Goal: Task Accomplishment & Management: Use online tool/utility

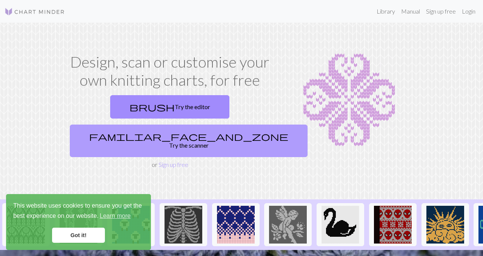
click at [206, 125] on link "familiar_face_and_zone Try the scanner" at bounding box center [189, 141] width 238 height 32
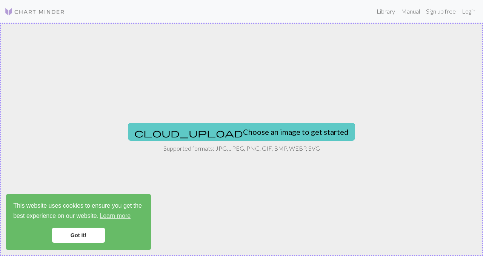
click at [216, 133] on button "cloud_upload Choose an image to get started" at bounding box center [241, 132] width 227 height 18
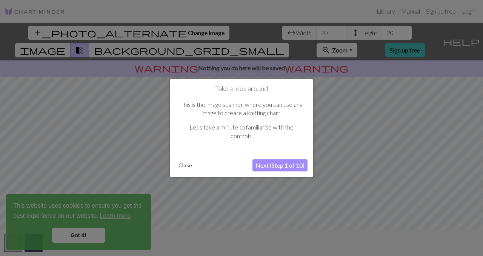
click at [278, 164] on button "Next (Step 1 of 10)" at bounding box center [280, 165] width 55 height 12
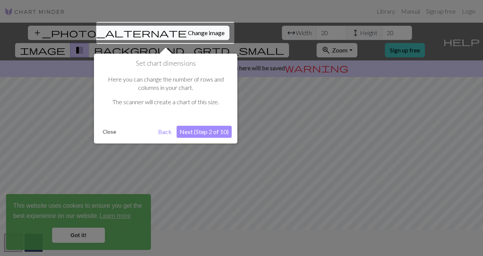
click at [199, 133] on button "Next (Step 2 of 10)" at bounding box center [204, 132] width 55 height 12
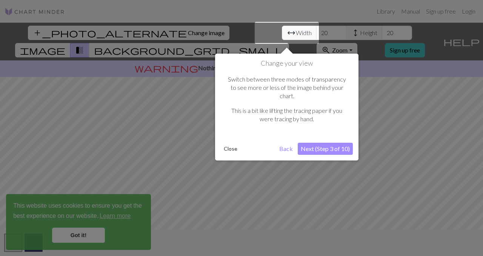
click at [333, 143] on button "Next (Step 3 of 10)" at bounding box center [325, 149] width 55 height 12
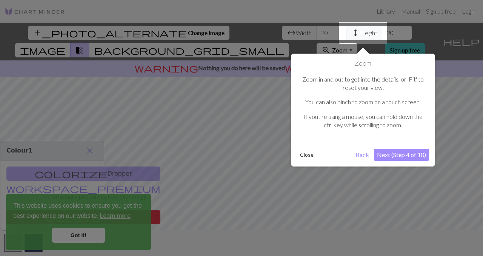
click at [398, 154] on button "Next (Step 4 of 10)" at bounding box center [401, 155] width 55 height 12
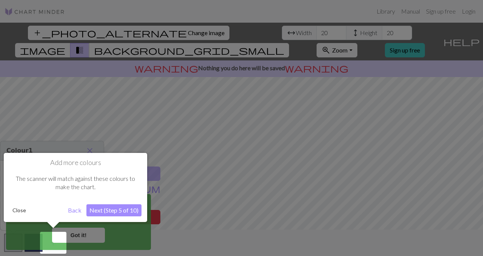
click at [104, 207] on button "Next (Step 5 of 10)" at bounding box center [113, 210] width 55 height 12
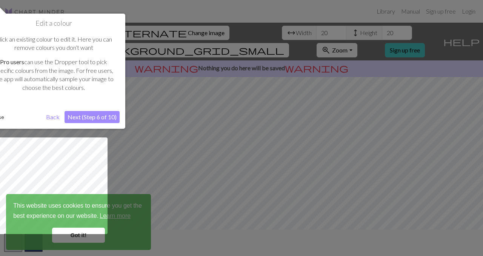
click at [102, 116] on button "Next (Step 6 of 10)" at bounding box center [92, 117] width 55 height 12
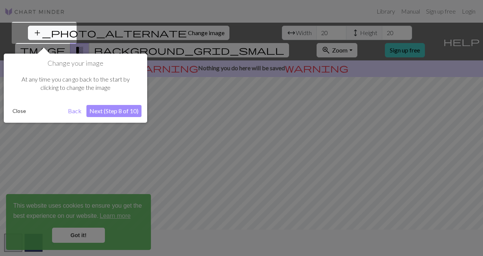
click at [102, 114] on button "Next (Step 8 of 10)" at bounding box center [113, 111] width 55 height 12
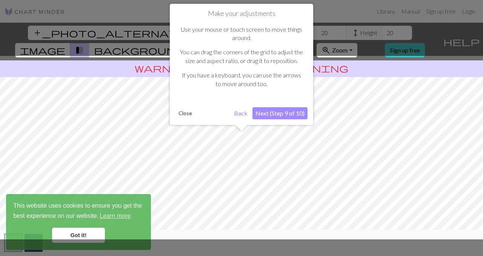
click at [295, 111] on button "Next (Step 9 of 10)" at bounding box center [280, 113] width 55 height 12
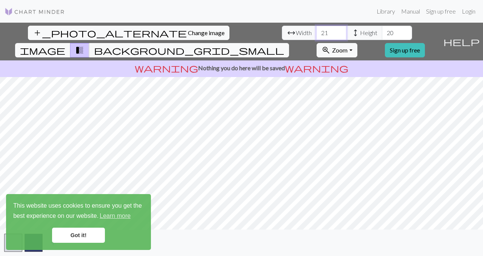
click at [316, 31] on input "21" at bounding box center [331, 33] width 30 height 14
click at [316, 31] on input "22" at bounding box center [331, 33] width 30 height 14
click at [316, 31] on input "23" at bounding box center [331, 33] width 30 height 14
click at [316, 31] on input "24" at bounding box center [331, 33] width 30 height 14
click at [316, 31] on input "25" at bounding box center [331, 33] width 30 height 14
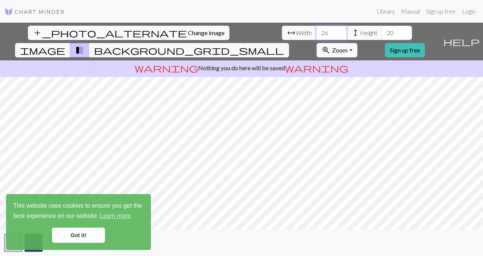
click at [316, 31] on input "26" at bounding box center [331, 33] width 30 height 14
click at [316, 31] on input "27" at bounding box center [331, 33] width 30 height 14
click at [316, 31] on input "28" at bounding box center [331, 33] width 30 height 14
click at [316, 31] on input "29" at bounding box center [331, 33] width 30 height 14
click at [316, 31] on input "30" at bounding box center [331, 33] width 30 height 14
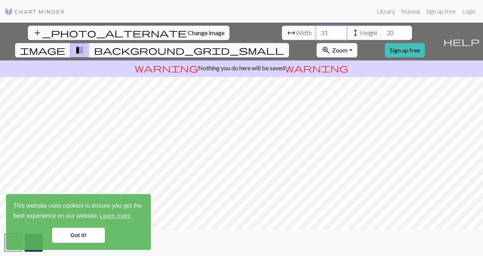
click at [316, 31] on input "31" at bounding box center [331, 33] width 30 height 14
click at [316, 31] on input "32" at bounding box center [331, 33] width 30 height 14
click at [316, 31] on input "33" at bounding box center [331, 33] width 30 height 14
click at [316, 31] on input "34" at bounding box center [331, 33] width 30 height 14
click at [316, 31] on input "35" at bounding box center [331, 33] width 30 height 14
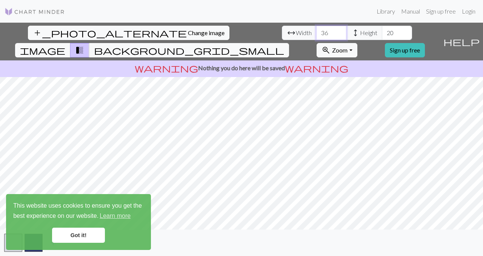
click at [316, 31] on input "36" at bounding box center [331, 33] width 30 height 14
click at [316, 31] on input "37" at bounding box center [331, 33] width 30 height 14
click at [316, 31] on input "38" at bounding box center [331, 33] width 30 height 14
click at [316, 31] on input "39" at bounding box center [331, 33] width 30 height 14
type input "40"
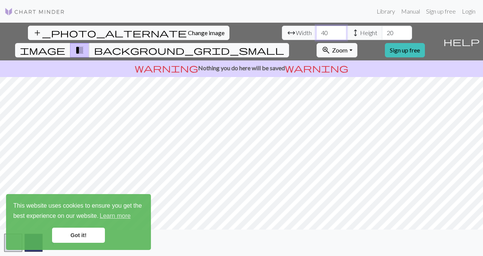
click at [316, 31] on input "40" at bounding box center [331, 33] width 30 height 14
click at [382, 34] on input "20" at bounding box center [397, 33] width 30 height 14
type input "2"
type input "40"
click at [81, 236] on link "Got it!" at bounding box center [78, 235] width 53 height 15
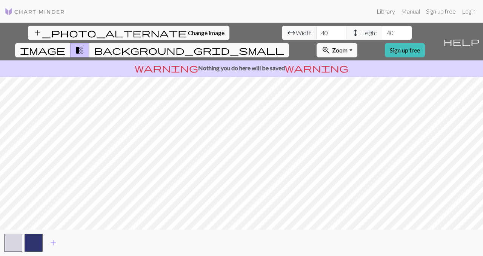
click at [34, 241] on div "Got it!" at bounding box center [78, 235] width 131 height 15
click at [32, 242] on button "button" at bounding box center [34, 243] width 18 height 18
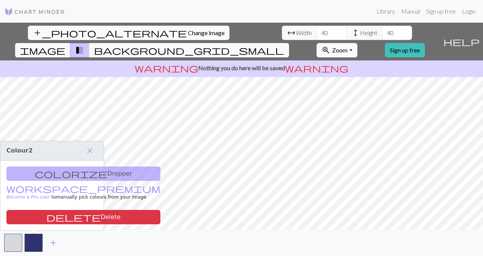
click at [70, 176] on div "colorize Dropper workspace_premium Become a Pro user to manually pick colours f…" at bounding box center [51, 195] width 103 height 70
click at [91, 148] on span "close" at bounding box center [89, 150] width 9 height 11
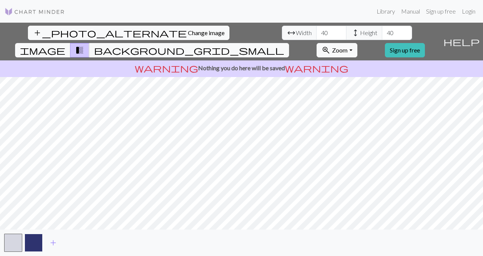
click at [37, 240] on button "button" at bounding box center [34, 243] width 18 height 18
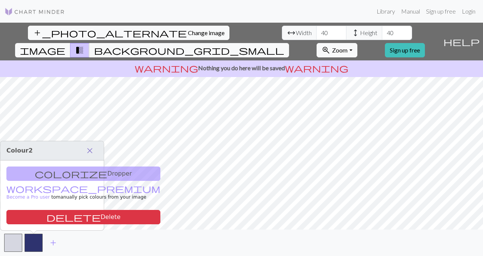
click at [89, 151] on span "close" at bounding box center [89, 150] width 9 height 11
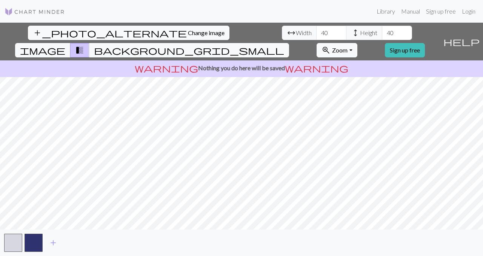
click at [251, 231] on div "add_photo_alternate Change image arrow_range Width 40 height Height 40 image tr…" at bounding box center [241, 139] width 483 height 233
click at [284, 45] on span "background_grid_small" at bounding box center [189, 50] width 190 height 11
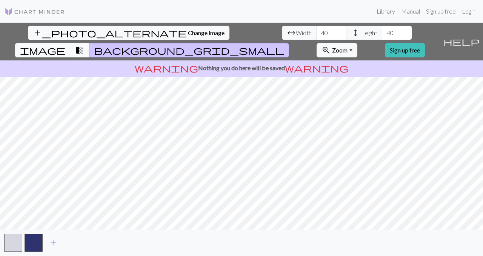
click at [84, 45] on span "transition_fade" at bounding box center [79, 50] width 9 height 11
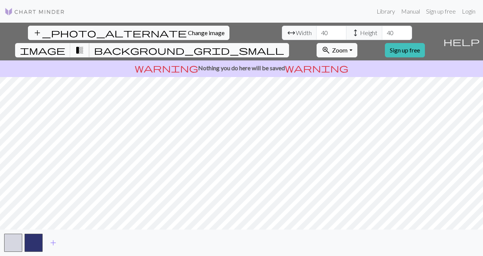
click at [84, 45] on span "transition_fade" at bounding box center [79, 50] width 9 height 11
click at [425, 43] on link "Sign up free" at bounding box center [405, 50] width 40 height 14
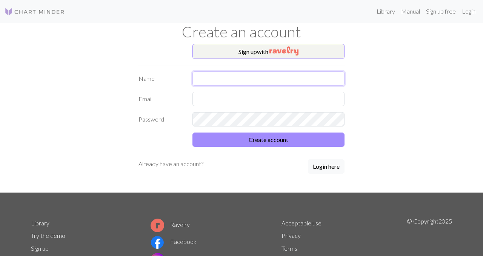
click at [254, 82] on input "text" at bounding box center [269, 78] width 153 height 14
type input "[PERSON_NAME]"
click at [210, 97] on input "text" at bounding box center [269, 99] width 153 height 14
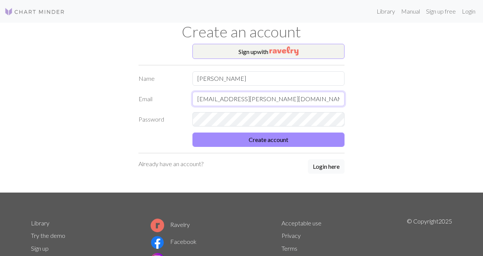
drag, startPoint x: 270, startPoint y: 103, endPoint x: 174, endPoint y: 102, distance: 96.3
click at [174, 102] on div "Email [EMAIL_ADDRESS][PERSON_NAME][DOMAIN_NAME]" at bounding box center [241, 99] width 215 height 14
type input "[EMAIL_ADDRESS][DOMAIN_NAME]"
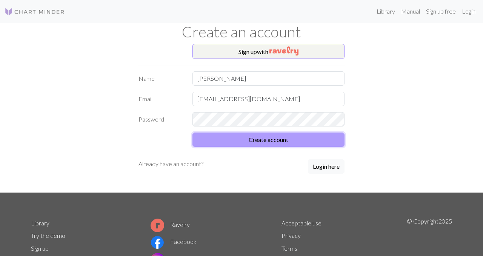
click at [256, 143] on button "Create account" at bounding box center [269, 140] width 153 height 14
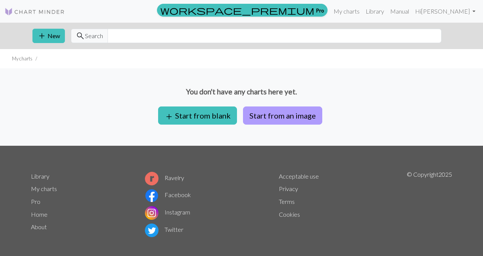
click at [262, 112] on button "Start from an image" at bounding box center [282, 115] width 79 height 18
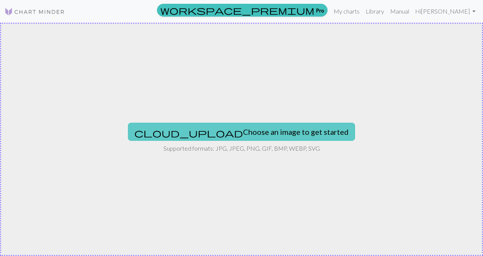
click at [206, 130] on button "cloud_upload Choose an image to get started" at bounding box center [241, 132] width 227 height 18
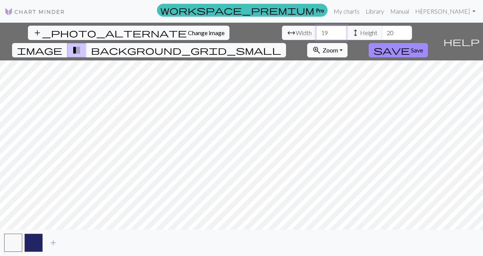
click at [316, 34] on input "19" at bounding box center [331, 33] width 30 height 14
type input "1"
type input "40"
click at [382, 31] on input "20" at bounding box center [397, 33] width 30 height 14
type input "2"
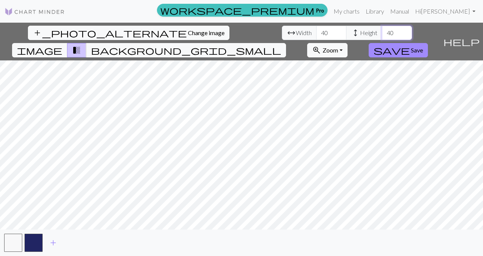
type input "40"
click at [239, 42] on div "add_photo_alternate Change image arrow_range Width 40 height Height 40 image tr…" at bounding box center [241, 139] width 483 height 233
click at [237, 231] on div "add_photo_alternate Change image arrow_range Width 40 height Height 40 image tr…" at bounding box center [241, 139] width 483 height 233
click at [281, 45] on span "background_grid_small" at bounding box center [186, 50] width 190 height 11
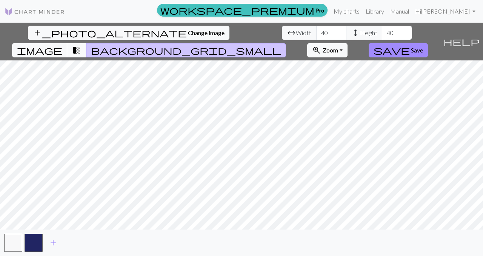
click at [81, 45] on span "transition_fade" at bounding box center [76, 50] width 9 height 11
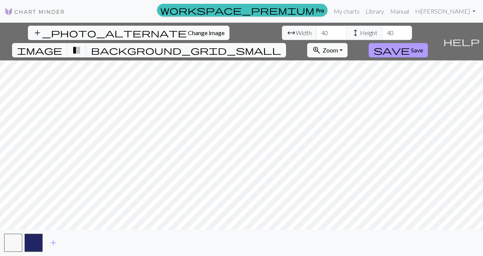
click at [423, 46] on span "Save" at bounding box center [417, 49] width 12 height 7
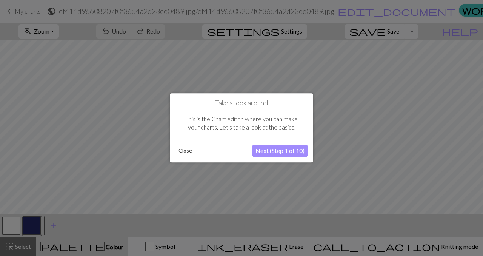
click at [271, 151] on button "Next (Step 1 of 10)" at bounding box center [280, 151] width 55 height 12
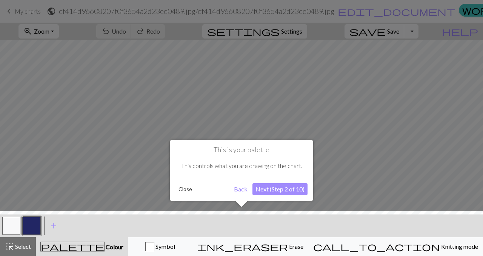
click at [274, 191] on button "Next (Step 2 of 10)" at bounding box center [280, 189] width 55 height 12
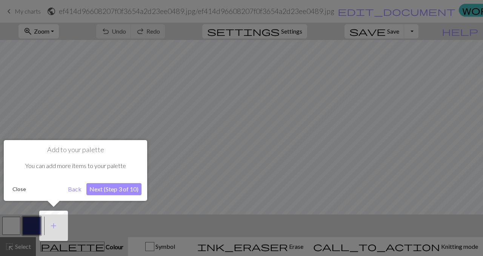
click at [94, 190] on button "Next (Step 3 of 10)" at bounding box center [113, 189] width 55 height 12
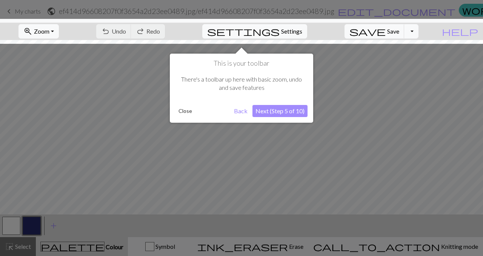
click at [285, 109] on button "Next (Step 5 of 10)" at bounding box center [280, 111] width 55 height 12
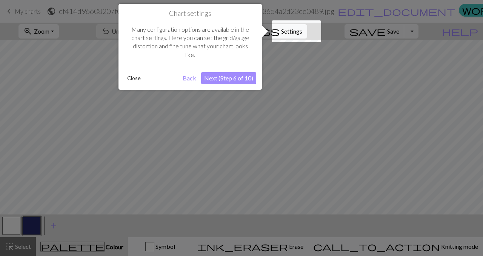
click at [237, 79] on button "Next (Step 6 of 10)" at bounding box center [228, 78] width 55 height 12
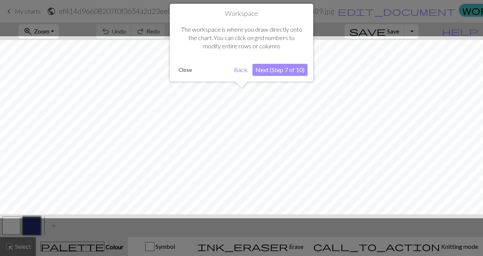
scroll to position [29, 0]
click at [279, 70] on button "Next (Step 7 of 10)" at bounding box center [280, 70] width 55 height 12
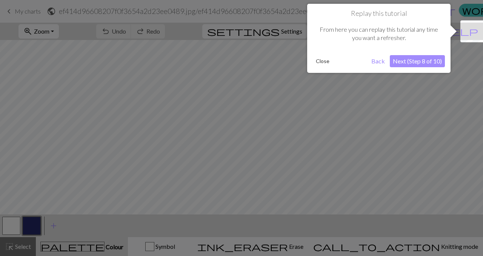
click at [417, 60] on button "Next (Step 8 of 10)" at bounding box center [417, 61] width 55 height 12
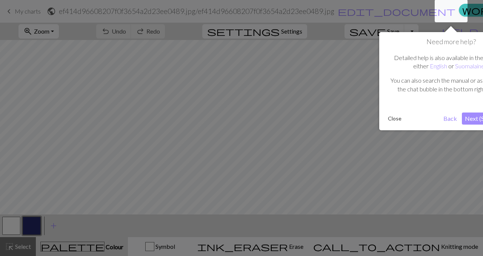
click at [473, 120] on button "Next (Step 9 of 10)" at bounding box center [489, 118] width 55 height 12
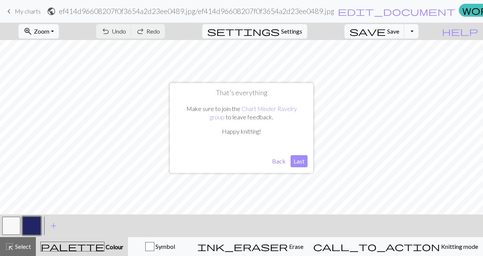
click at [294, 162] on button "Last" at bounding box center [299, 161] width 17 height 12
click at [37, 226] on button "button" at bounding box center [32, 226] width 18 height 18
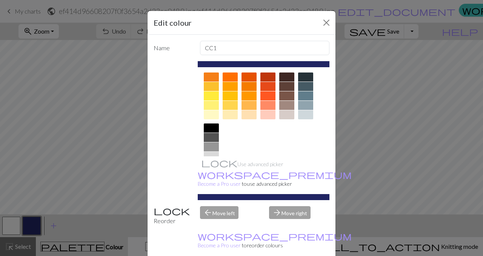
scroll to position [103, 0]
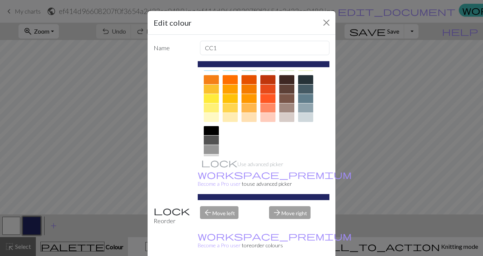
click at [213, 129] on div at bounding box center [211, 130] width 15 height 9
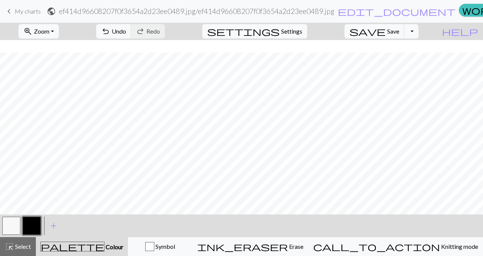
scroll to position [162, 0]
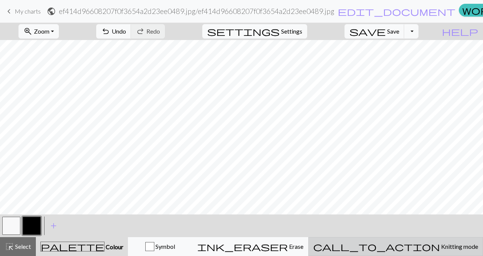
click at [408, 246] on span "call_to_action" at bounding box center [376, 246] width 127 height 11
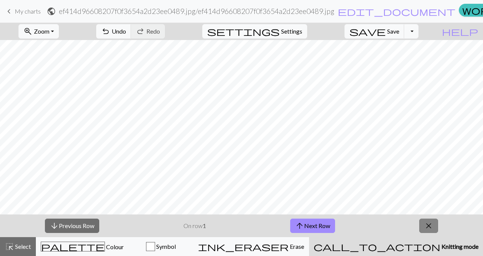
click at [427, 224] on span "close" at bounding box center [428, 225] width 9 height 11
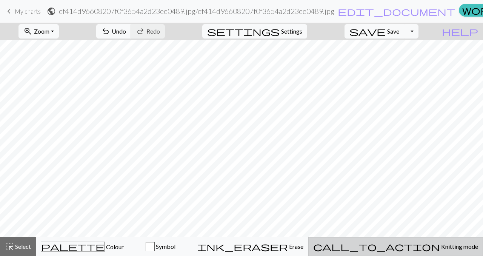
click at [440, 250] on span "Knitting mode" at bounding box center [459, 246] width 38 height 7
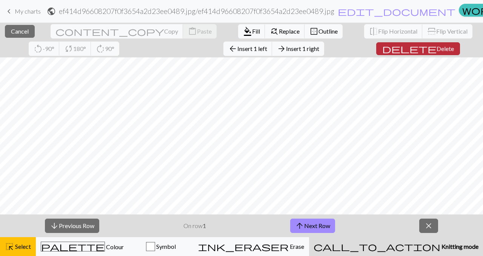
click at [437, 51] on span "Delete" at bounding box center [445, 48] width 17 height 7
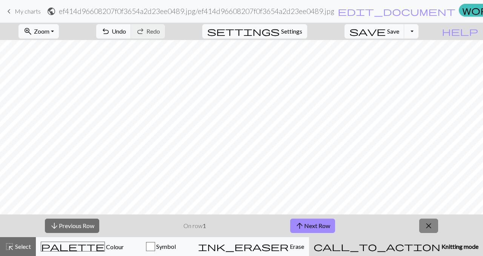
click at [429, 231] on button "close" at bounding box center [428, 226] width 19 height 14
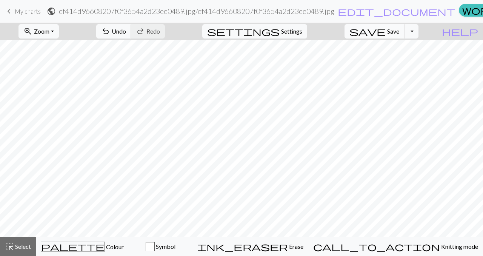
click at [399, 30] on span "Save" at bounding box center [393, 31] width 12 height 7
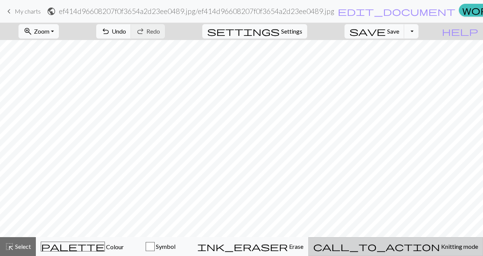
click at [418, 240] on button "call_to_action Knitting mode Knitting mode" at bounding box center [395, 246] width 175 height 19
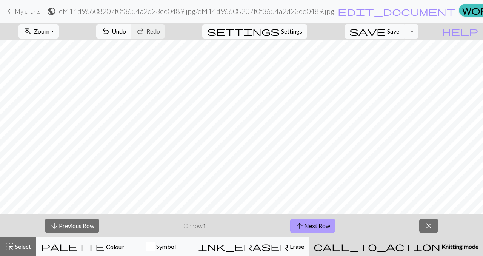
click at [308, 226] on button "arrow_upward Next Row" at bounding box center [312, 226] width 45 height 14
click at [308, 227] on button "arrow_upward Next Row" at bounding box center [312, 226] width 45 height 14
click at [435, 223] on button "close" at bounding box center [428, 226] width 19 height 14
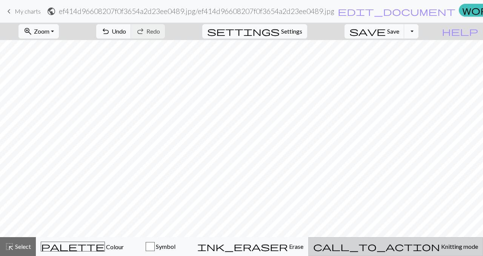
click at [403, 249] on div "call_to_action Knitting mode Knitting mode" at bounding box center [395, 246] width 165 height 9
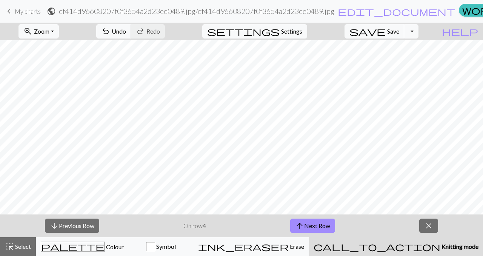
scroll to position [161, 0]
click at [91, 225] on button "arrow_downward Previous Row" at bounding box center [72, 226] width 54 height 14
click at [321, 228] on button "arrow_upward Next Row" at bounding box center [312, 226] width 45 height 14
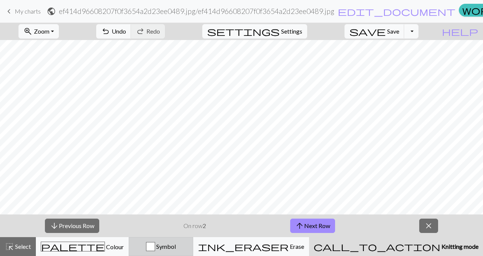
click at [155, 247] on div "button" at bounding box center [150, 246] width 9 height 9
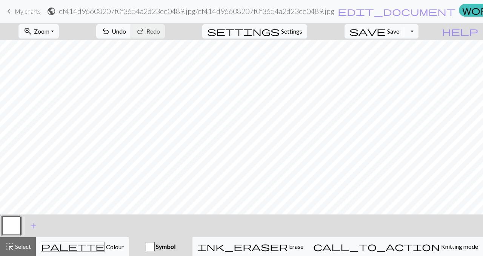
click at [155, 247] on div "button" at bounding box center [150, 246] width 9 height 9
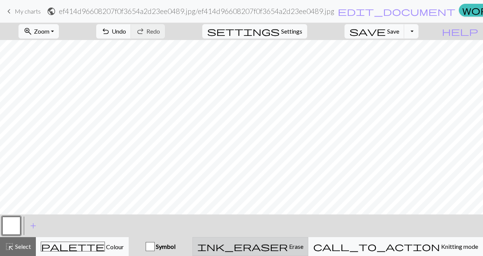
click at [288, 245] on span "ink_eraser" at bounding box center [242, 246] width 91 height 11
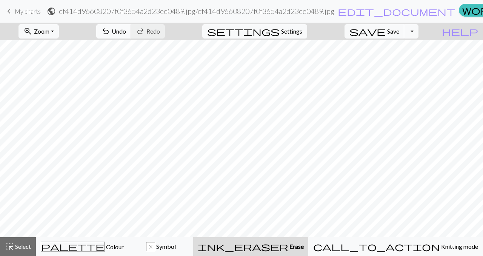
click at [110, 29] on span "undo" at bounding box center [105, 31] width 9 height 11
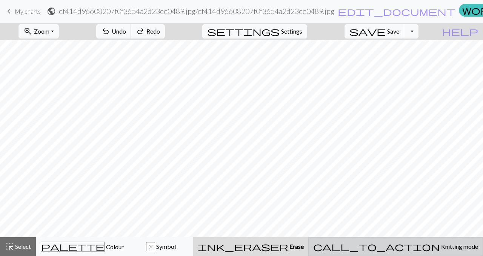
click at [401, 252] on button "call_to_action Knitting mode Knitting mode" at bounding box center [395, 246] width 175 height 19
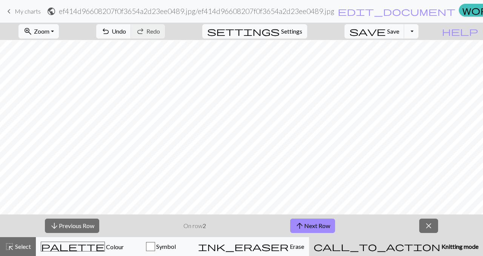
scroll to position [162, 0]
click at [4, 250] on button "highlight_alt Select Select" at bounding box center [18, 246] width 36 height 19
click at [441, 243] on span "Knitting mode" at bounding box center [460, 246] width 38 height 7
click at [427, 228] on span "close" at bounding box center [428, 225] width 9 height 11
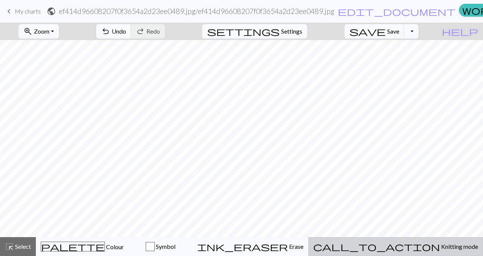
click at [440, 244] on span "Knitting mode" at bounding box center [459, 246] width 38 height 7
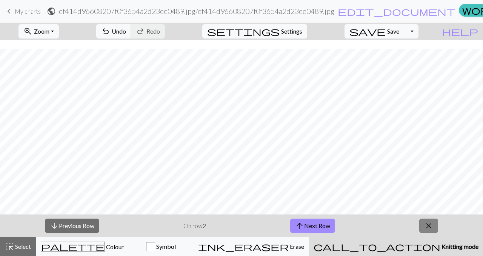
scroll to position [162, 0]
click at [425, 221] on span "close" at bounding box center [428, 225] width 9 height 11
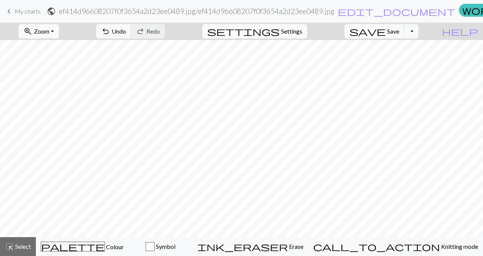
scroll to position [139, 0]
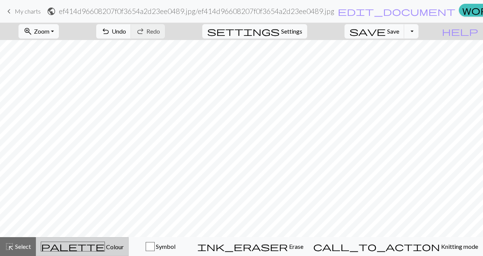
click at [92, 252] on button "palette Colour Colour" at bounding box center [82, 246] width 93 height 19
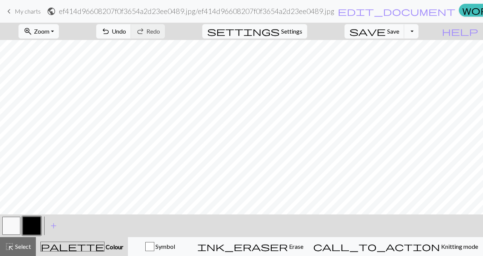
click at [35, 225] on button "button" at bounding box center [32, 226] width 18 height 18
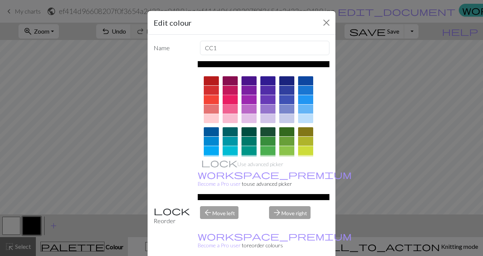
click at [233, 101] on div at bounding box center [230, 99] width 15 height 9
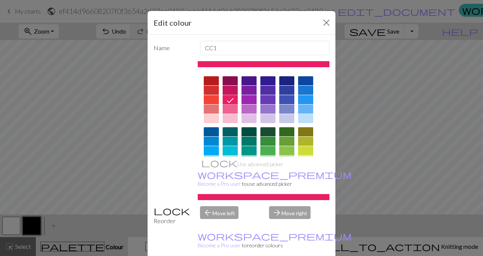
click at [232, 109] on div at bounding box center [230, 109] width 15 height 9
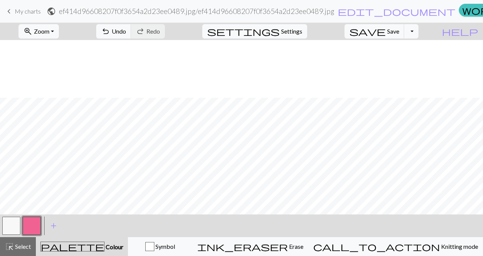
scroll to position [162, 0]
click at [54, 225] on span "add" at bounding box center [53, 225] width 9 height 11
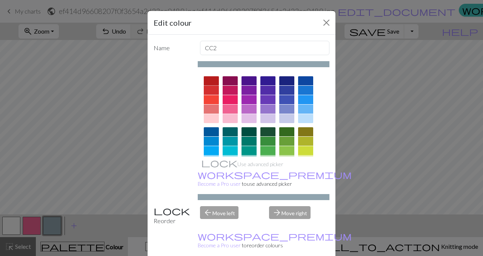
click at [213, 79] on div at bounding box center [211, 80] width 15 height 9
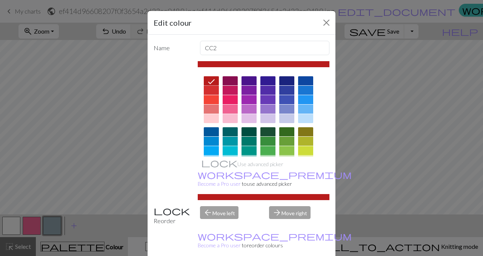
click at [285, 81] on div at bounding box center [286, 80] width 15 height 9
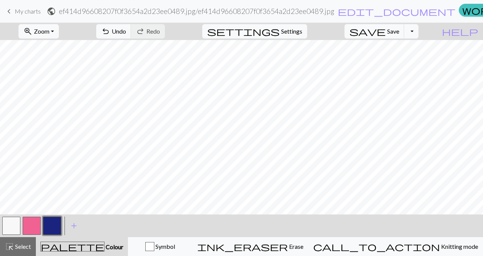
click at [35, 222] on button "button" at bounding box center [32, 226] width 18 height 18
click at [31, 227] on button "button" at bounding box center [32, 226] width 18 height 18
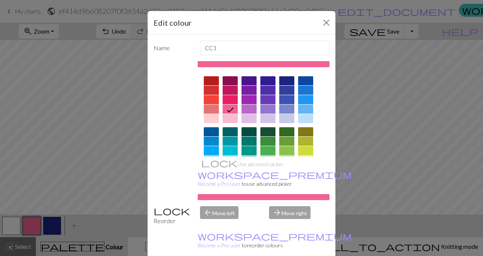
click at [29, 193] on div "Edit colour Name CC1 Use advanced picker workspace_premium Become a Pro user to…" at bounding box center [241, 128] width 483 height 256
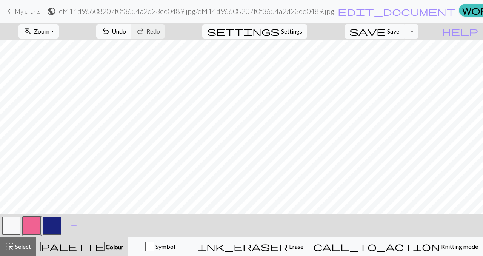
click at [53, 234] on button "button" at bounding box center [52, 226] width 18 height 18
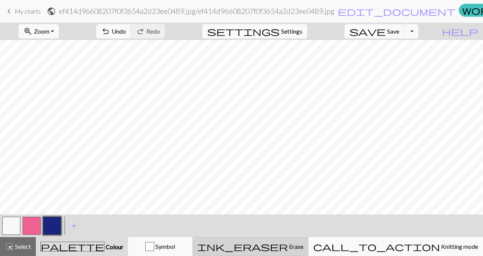
click at [288, 250] on span "ink_eraser" at bounding box center [242, 246] width 91 height 11
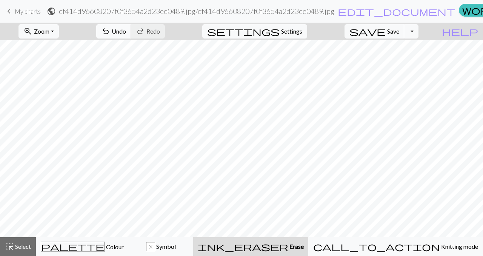
click at [131, 27] on button "undo Undo Undo" at bounding box center [113, 31] width 35 height 14
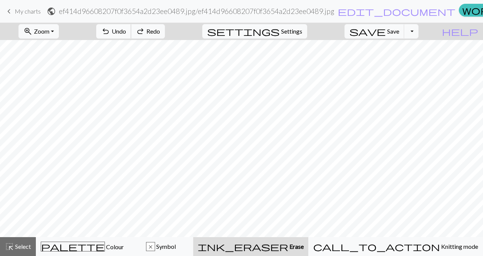
click at [131, 27] on button "undo Undo Undo" at bounding box center [113, 31] width 35 height 14
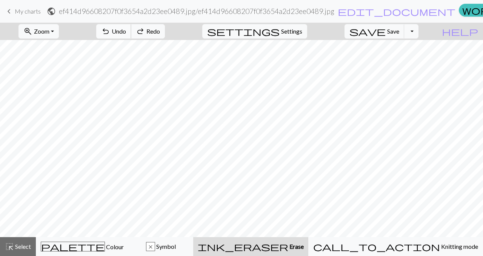
click at [131, 27] on button "undo Undo Undo" at bounding box center [113, 31] width 35 height 14
click at [126, 29] on span "Undo" at bounding box center [119, 31] width 14 height 7
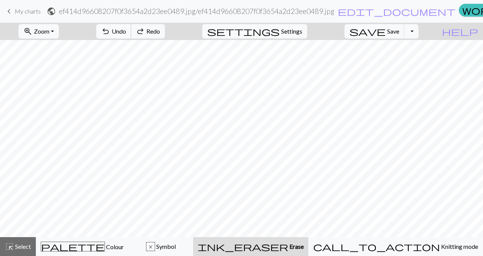
click at [126, 29] on span "Undo" at bounding box center [119, 31] width 14 height 7
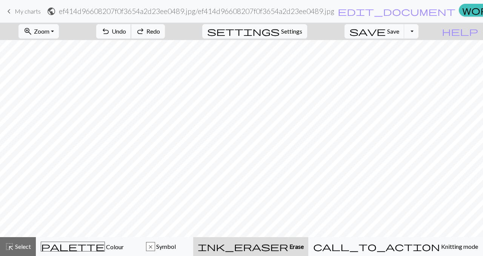
click at [126, 29] on span "Undo" at bounding box center [119, 31] width 14 height 7
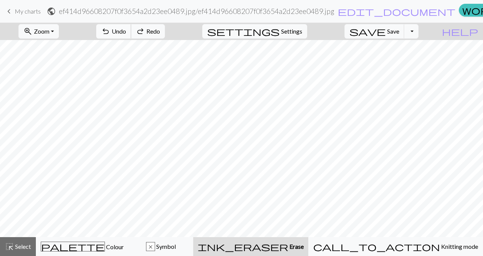
click at [126, 29] on span "Undo" at bounding box center [119, 31] width 14 height 7
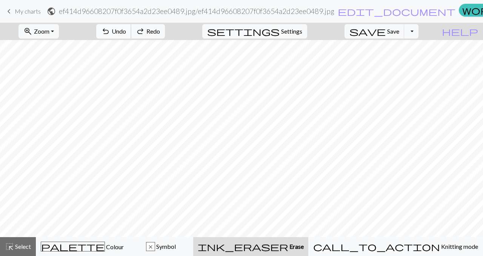
click at [126, 29] on span "Undo" at bounding box center [119, 31] width 14 height 7
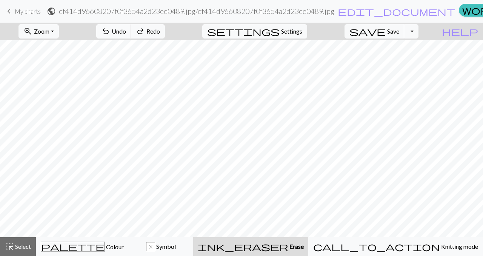
click at [126, 29] on span "Undo" at bounding box center [119, 31] width 14 height 7
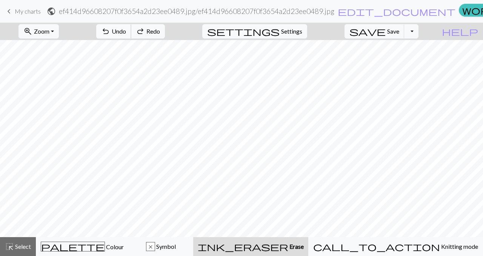
click at [126, 29] on span "Undo" at bounding box center [119, 31] width 14 height 7
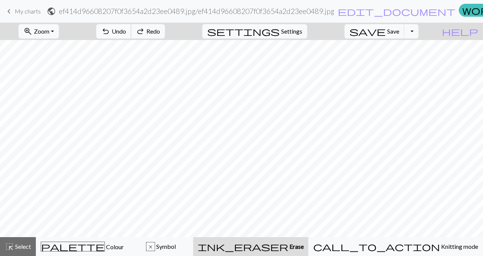
click at [126, 29] on span "Undo" at bounding box center [119, 31] width 14 height 7
click at [161, 29] on div "undo Undo Undo redo Redo Redo" at bounding box center [131, 31] width 80 height 17
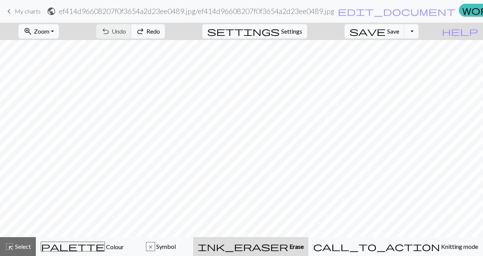
click at [161, 29] on div "undo Undo Undo redo Redo Redo" at bounding box center [131, 31] width 80 height 17
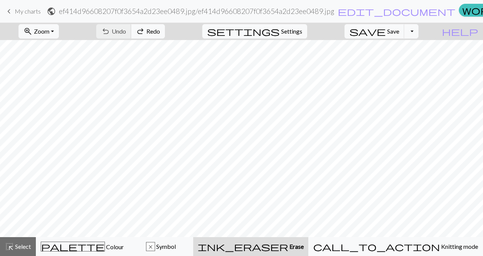
click at [161, 29] on div "undo Undo Undo redo Redo Redo" at bounding box center [131, 31] width 80 height 17
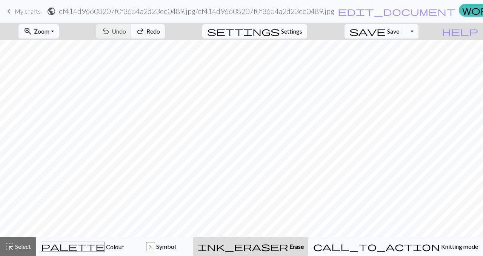
click at [161, 29] on div "undo Undo Undo redo Redo Redo" at bounding box center [131, 31] width 80 height 17
click at [148, 32] on div "undo Undo Undo redo Redo Redo" at bounding box center [131, 31] width 80 height 17
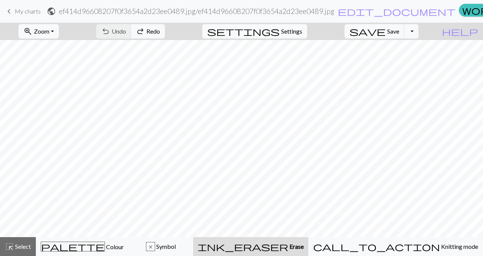
click at [15, 14] on span "My charts" at bounding box center [28, 11] width 26 height 7
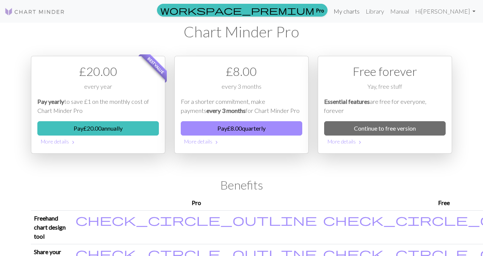
click at [337, 16] on link "My charts" at bounding box center [347, 11] width 32 height 15
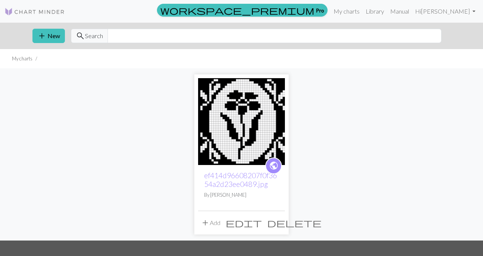
click at [274, 222] on span "delete" at bounding box center [294, 222] width 54 height 11
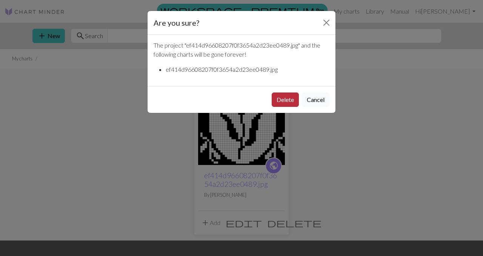
click at [285, 100] on button "Delete" at bounding box center [285, 99] width 27 height 14
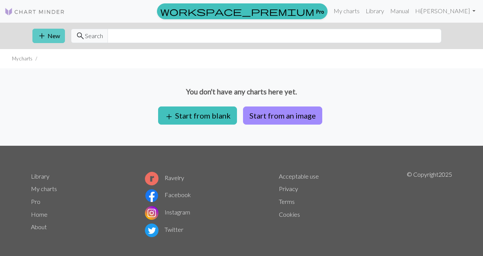
click at [55, 35] on button "add New" at bounding box center [48, 36] width 32 height 14
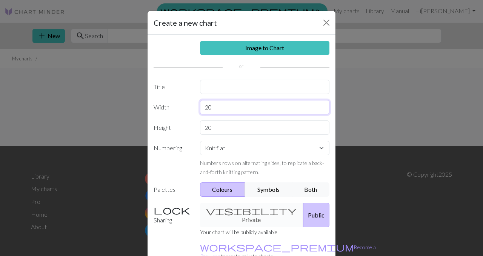
drag, startPoint x: 236, startPoint y: 109, endPoint x: 196, endPoint y: 109, distance: 39.6
click at [196, 109] on div "20" at bounding box center [265, 107] width 139 height 14
type input "40"
drag, startPoint x: 221, startPoint y: 131, endPoint x: 198, endPoint y: 129, distance: 23.1
click at [197, 130] on div "20" at bounding box center [265, 127] width 139 height 14
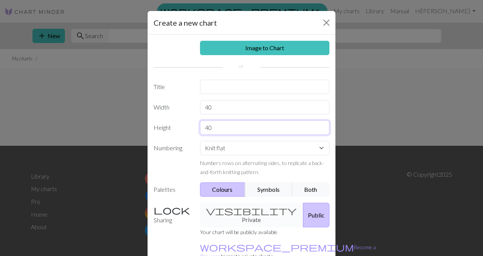
type input "40"
click at [225, 153] on select "Knit flat Knit in the round Lace knitting Cross stitch" at bounding box center [265, 148] width 130 height 14
select select "crossstitch"
click at [253, 151] on select "Knit flat Knit in the round Lace knitting Cross stitch" at bounding box center [265, 148] width 130 height 14
click at [324, 23] on button "Close" at bounding box center [327, 23] width 12 height 12
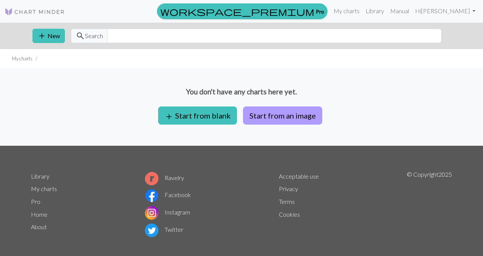
click at [259, 117] on button "Start from an image" at bounding box center [282, 115] width 79 height 18
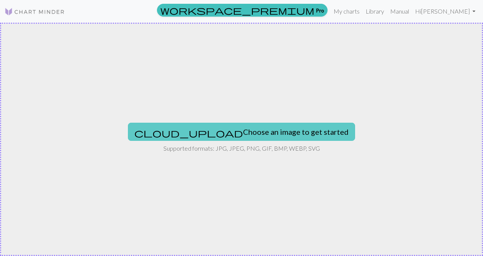
click at [247, 133] on button "cloud_upload Choose an image to get started" at bounding box center [241, 132] width 227 height 18
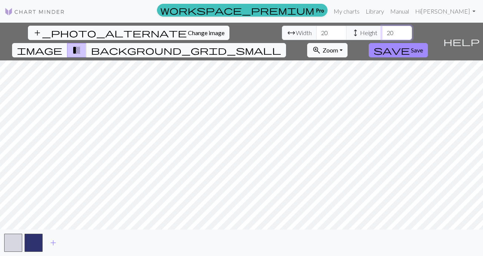
click at [382, 34] on input "20" at bounding box center [397, 33] width 30 height 14
drag, startPoint x: 215, startPoint y: 33, endPoint x: 207, endPoint y: 31, distance: 8.1
click at [382, 31] on input "20" at bounding box center [397, 33] width 30 height 14
type input "40"
drag, startPoint x: 155, startPoint y: 31, endPoint x: 128, endPoint y: 29, distance: 26.8
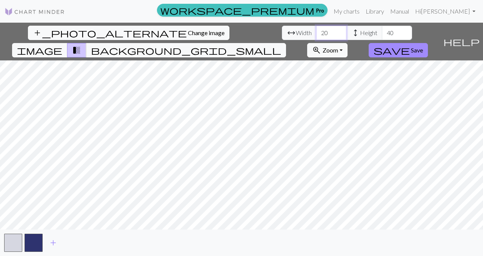
click at [282, 29] on div "arrow_range Width 20 height Height 40" at bounding box center [347, 33] width 130 height 14
type input "40"
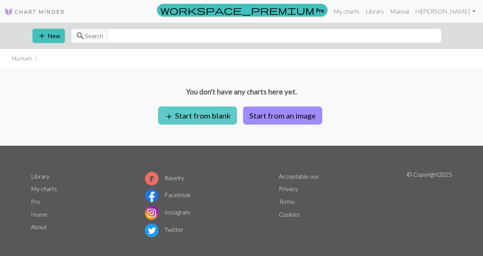
click at [208, 118] on button "add Start from blank" at bounding box center [197, 115] width 79 height 18
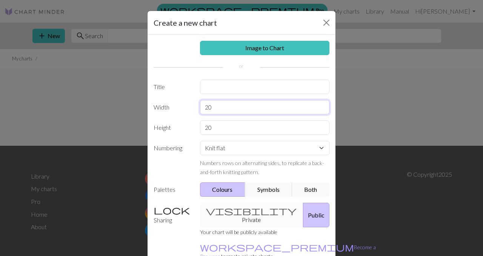
drag, startPoint x: 231, startPoint y: 105, endPoint x: 188, endPoint y: 105, distance: 42.7
click at [188, 105] on div "Width 20" at bounding box center [241, 107] width 185 height 14
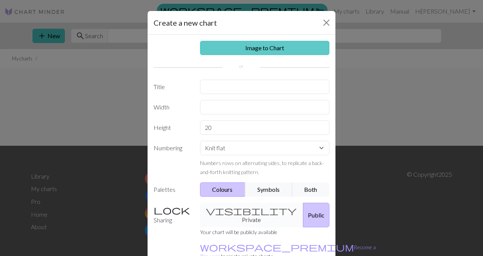
click at [261, 53] on link "Image to Chart" at bounding box center [265, 48] width 130 height 14
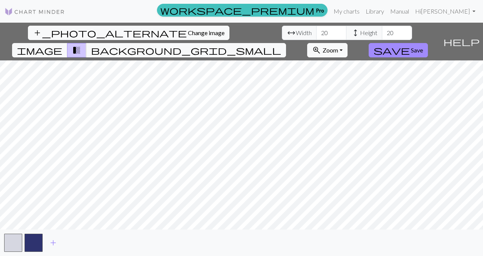
click at [146, 42] on div "add_photo_alternate Change image arrow_range Width 20 height Height 20 image tr…" at bounding box center [241, 139] width 483 height 233
click at [316, 32] on input "19" at bounding box center [331, 33] width 30 height 14
click at [316, 29] on input "20" at bounding box center [331, 33] width 30 height 14
type input "2"
type input "40"
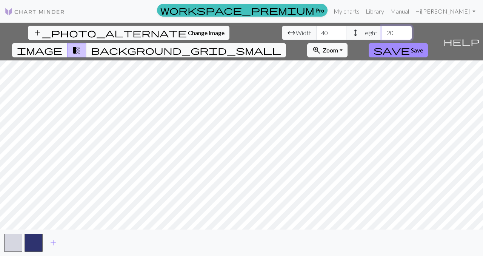
click at [382, 31] on input "20" at bounding box center [397, 33] width 30 height 14
type input "2"
type input "41"
click at [316, 32] on input "40" at bounding box center [331, 33] width 30 height 14
type input "41"
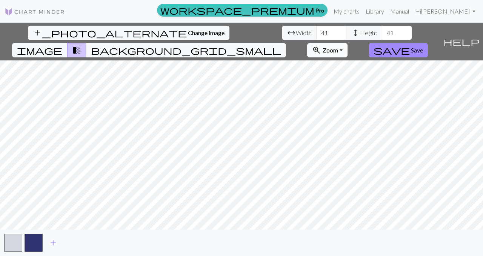
click at [338, 46] on span "Zoom" at bounding box center [330, 49] width 15 height 7
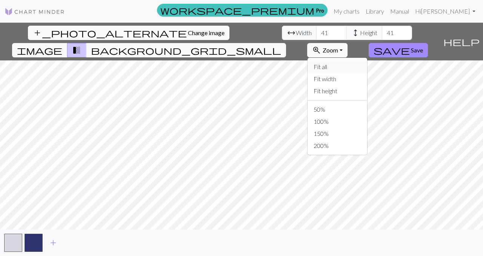
click at [367, 61] on button "Fit all" at bounding box center [338, 67] width 60 height 12
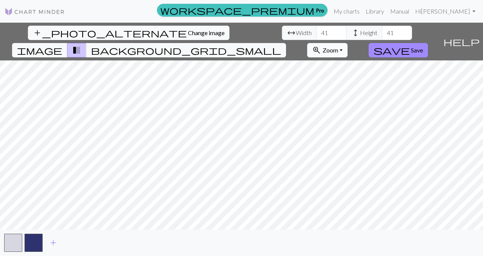
click at [348, 43] on button "zoom_in Zoom Zoom" at bounding box center [327, 50] width 40 height 14
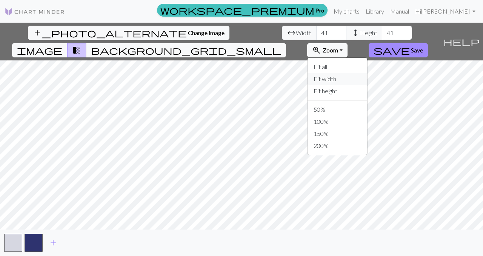
click at [367, 73] on button "Fit width" at bounding box center [338, 79] width 60 height 12
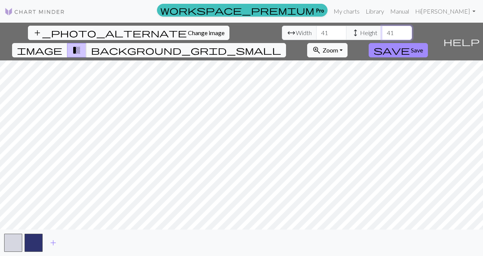
click at [382, 32] on input "41" at bounding box center [397, 33] width 30 height 14
type input "40"
click at [316, 31] on input "42" at bounding box center [331, 33] width 30 height 14
click at [316, 35] on input "41" at bounding box center [331, 33] width 30 height 14
type input "40"
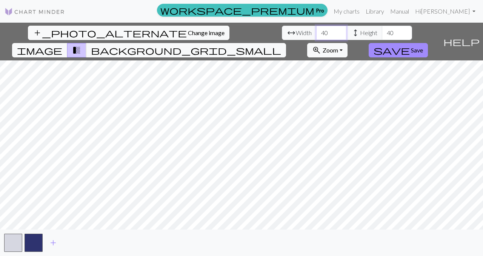
click at [316, 35] on input "40" at bounding box center [331, 33] width 30 height 14
click at [423, 46] on span "Save" at bounding box center [417, 49] width 12 height 7
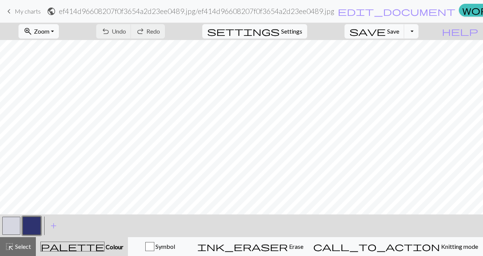
scroll to position [66, 0]
click at [34, 221] on button "button" at bounding box center [32, 226] width 18 height 18
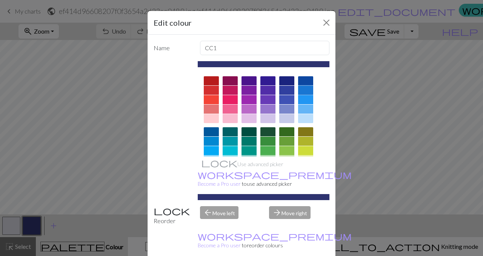
click at [305, 90] on div at bounding box center [305, 90] width 15 height 9
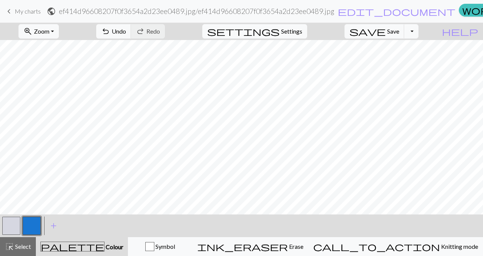
click at [8, 223] on button "button" at bounding box center [11, 226] width 18 height 18
click at [15, 221] on button "button" at bounding box center [11, 226] width 18 height 18
click at [15, 221] on div "Edit colour Name MC Use advanced picker workspace_premium Become a Pro user to …" at bounding box center [241, 128] width 483 height 256
click at [14, 225] on button "button" at bounding box center [11, 226] width 18 height 18
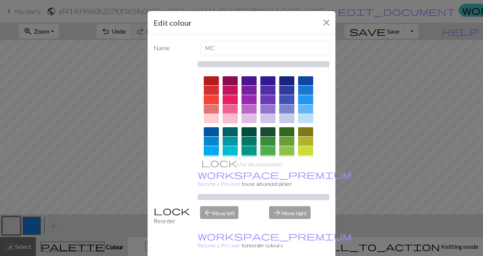
click at [228, 117] on div at bounding box center [230, 118] width 15 height 9
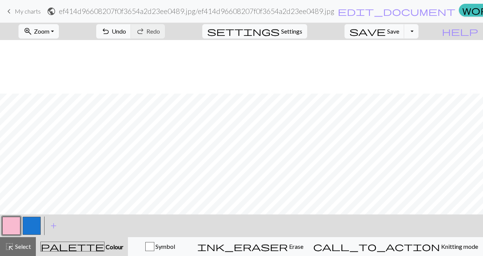
scroll to position [219, 0]
click at [54, 227] on span "add" at bounding box center [53, 225] width 9 height 11
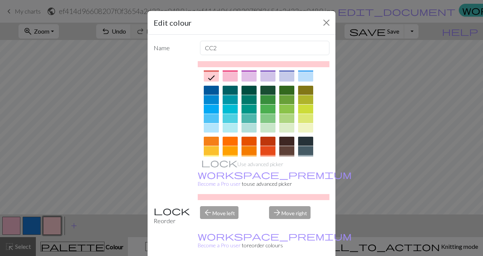
scroll to position [48, 0]
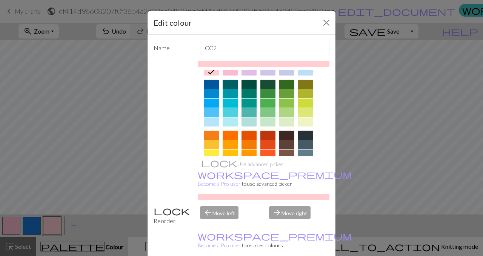
click at [303, 136] on div at bounding box center [305, 135] width 15 height 9
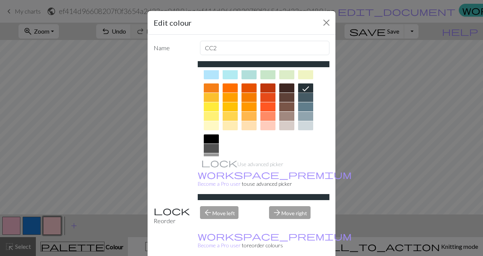
scroll to position [100, 0]
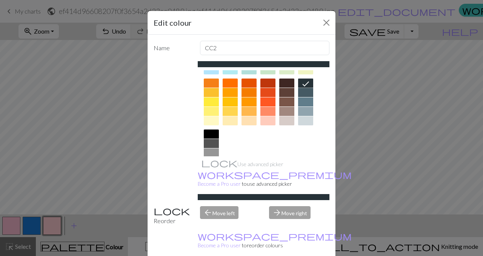
click at [304, 119] on div at bounding box center [305, 120] width 15 height 9
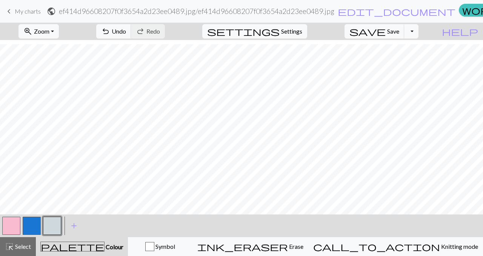
scroll to position [214, 0]
